Goal: Navigation & Orientation: Understand site structure

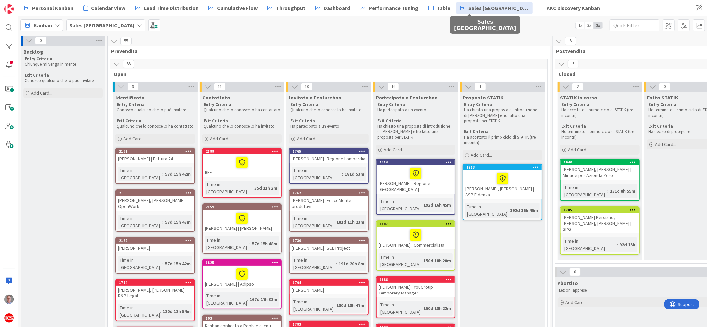
scroll to position [0, 36]
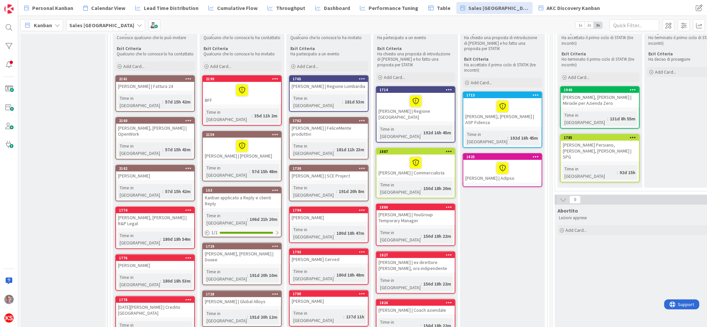
scroll to position [0, 0]
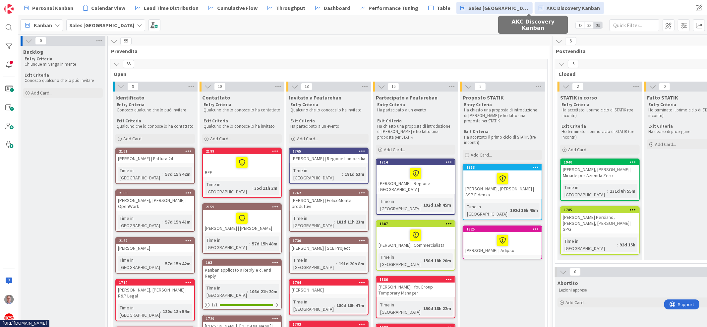
click at [547, 7] on span "AKC Discovery Kanban" at bounding box center [573, 8] width 53 height 8
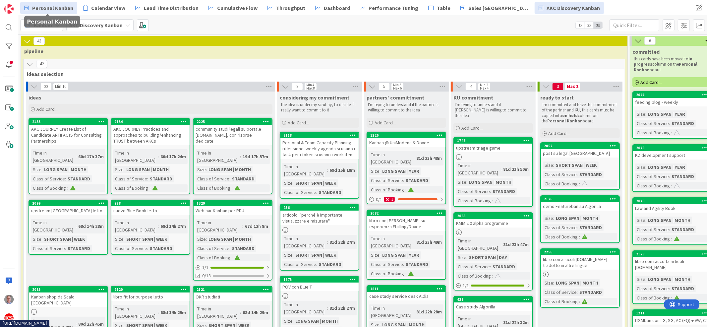
click at [67, 9] on span "Personal Kanban" at bounding box center [52, 8] width 41 height 8
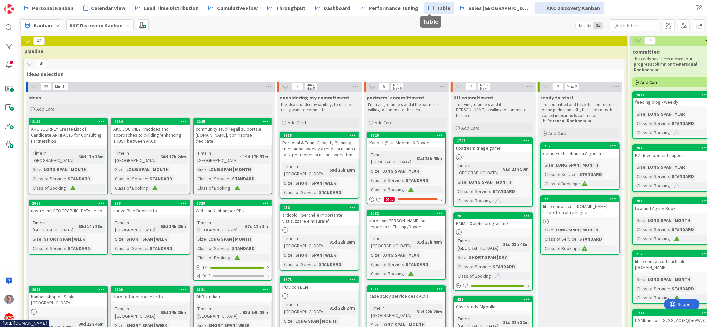
click at [437, 5] on span "Table" at bounding box center [444, 8] width 14 height 8
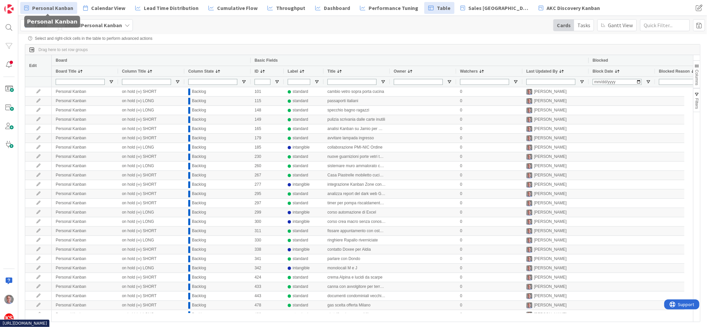
click at [34, 7] on span "Personal Kanban" at bounding box center [52, 8] width 41 height 8
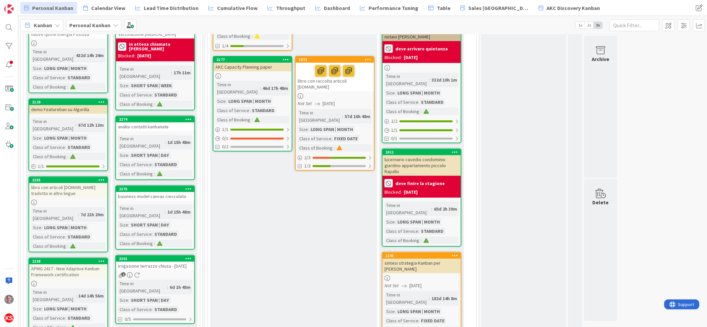
scroll to position [196, 0]
